Goal: Navigation & Orientation: Find specific page/section

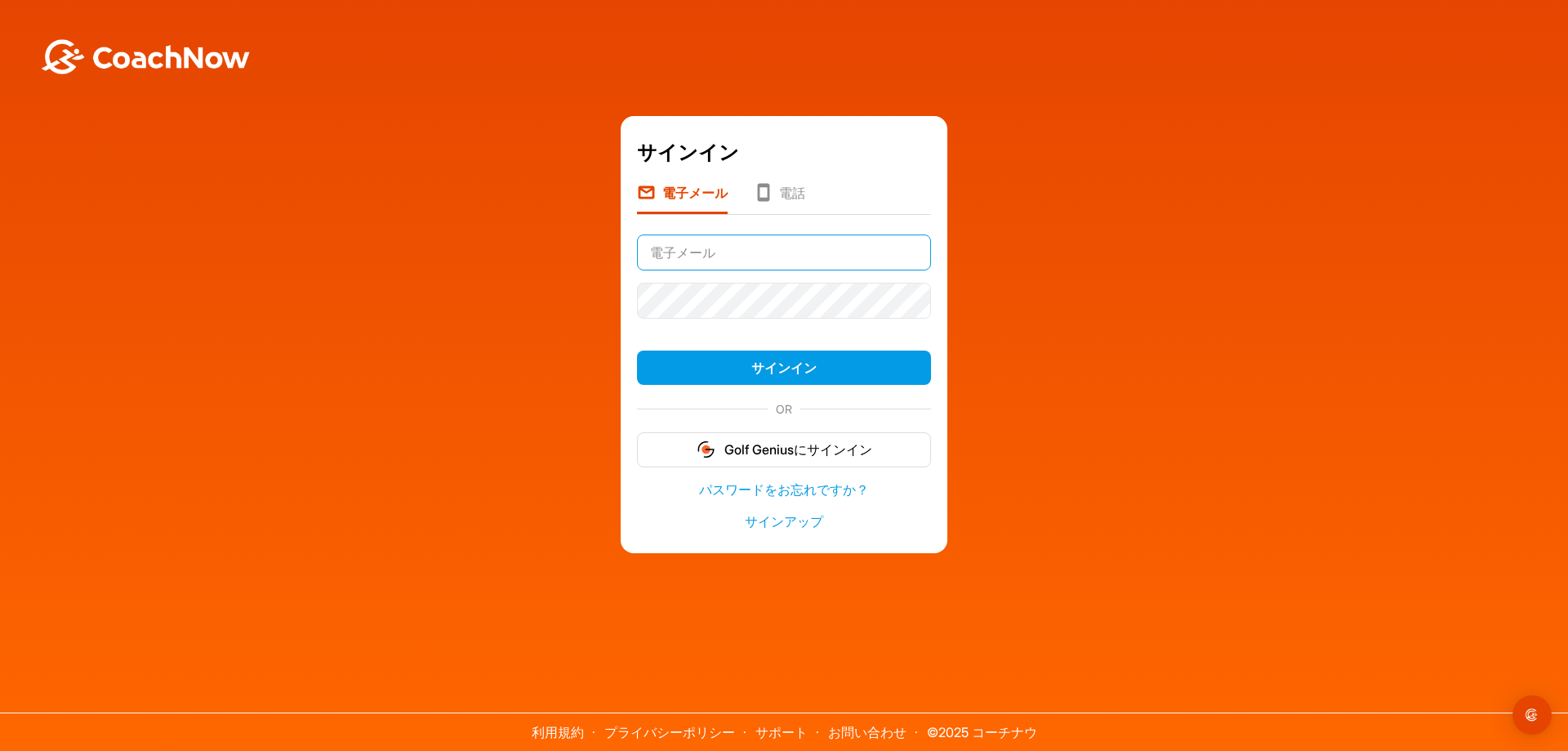
click at [774, 251] on input "text" at bounding box center [784, 252] width 294 height 36
click at [737, 249] on input "[EMAIL_ADDRESS][DOMAIN_NAME]" at bounding box center [784, 252] width 294 height 36
type input "[EMAIL_ADDRESS][DOMAIN_NAME]"
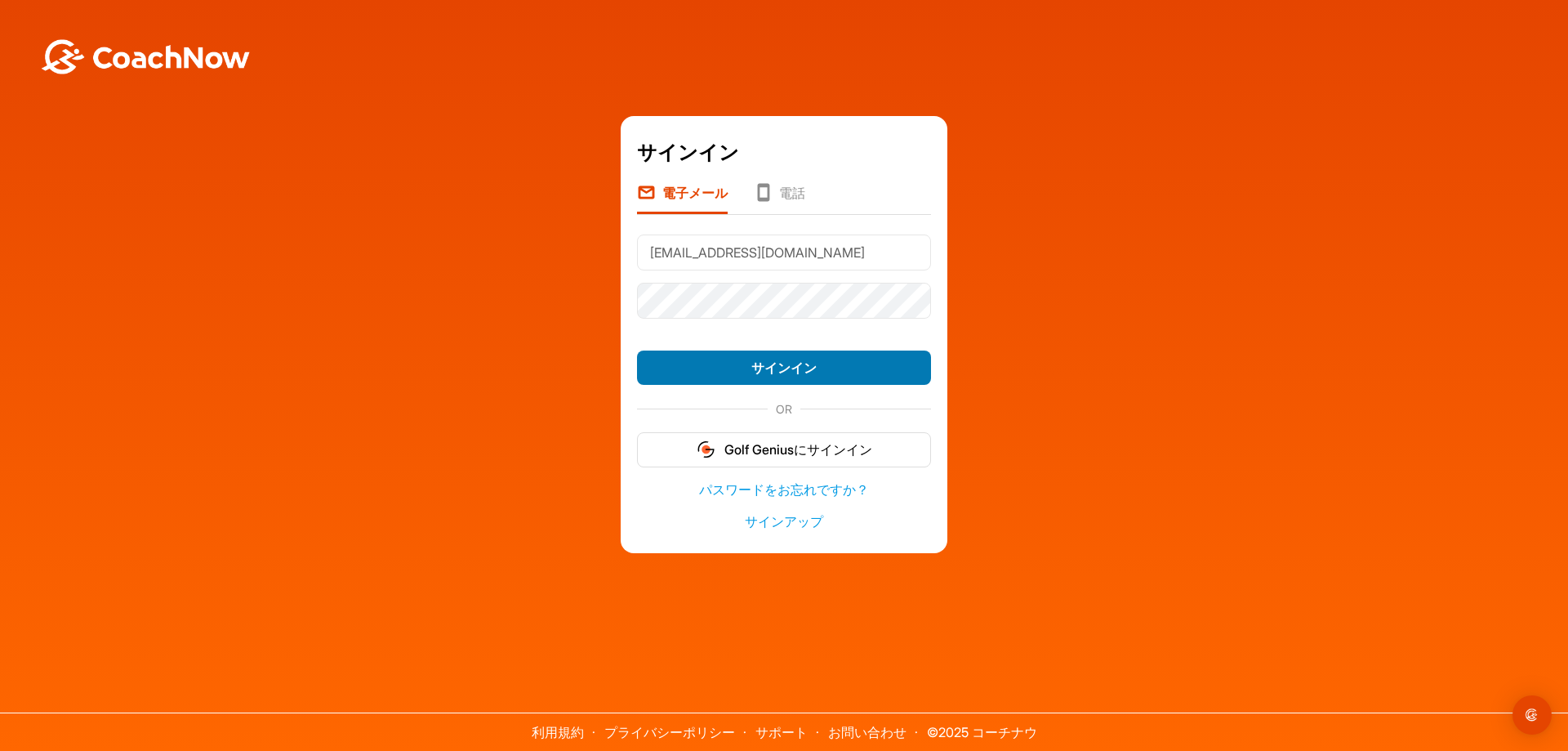
click at [784, 370] on button "サインイン" at bounding box center [784, 368] width 294 height 35
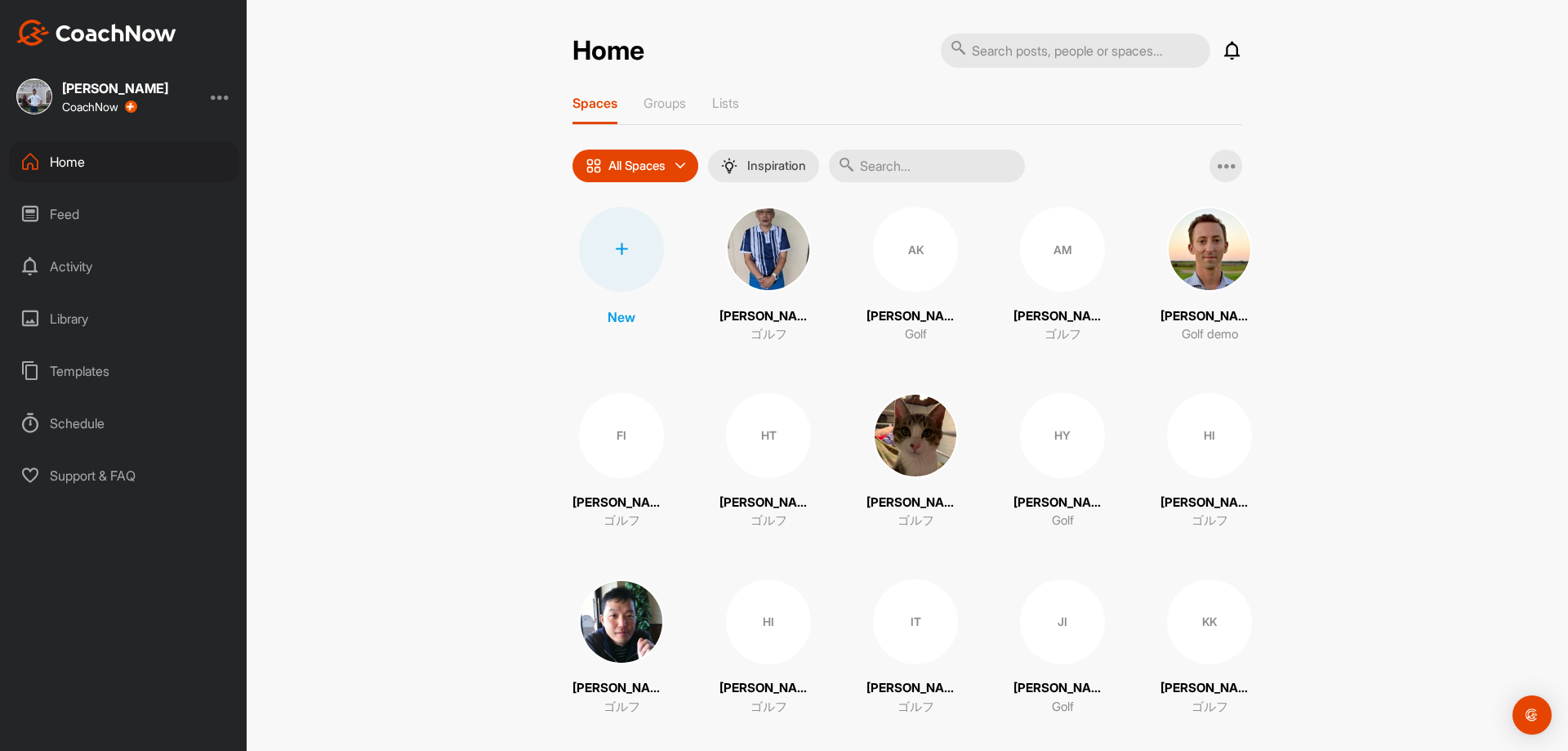
click at [88, 212] on div "Feed" at bounding box center [125, 214] width 231 height 41
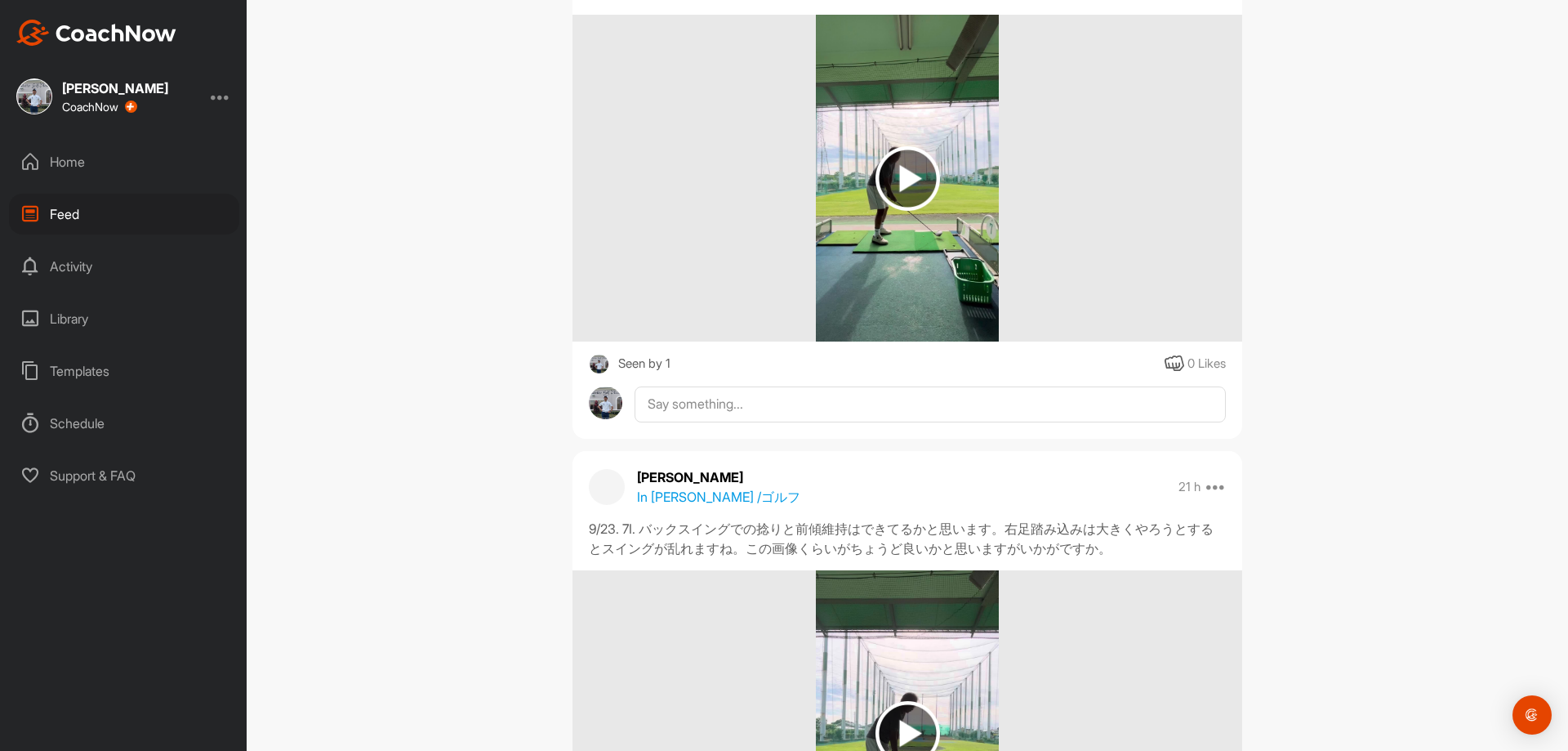
scroll to position [1471, 0]
